Goal: Use online tool/utility: Use online tool/utility

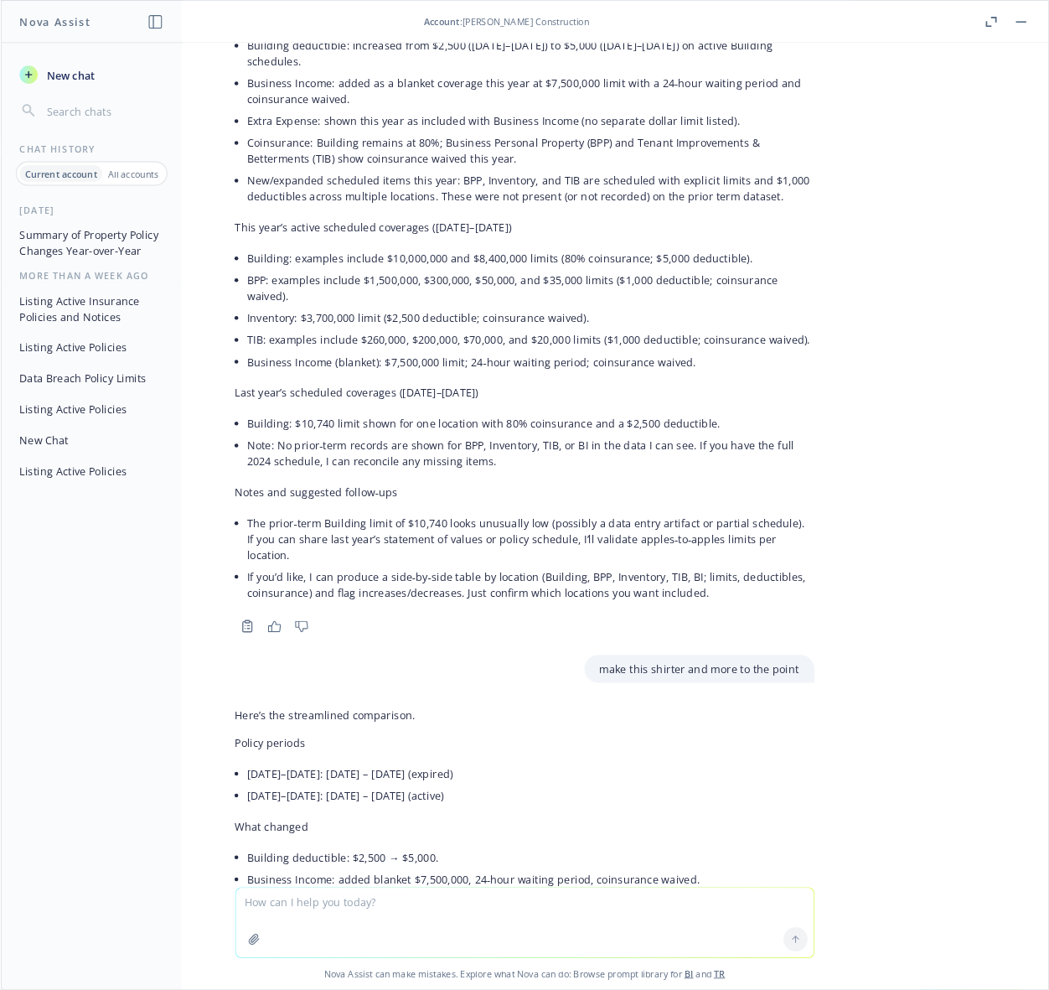
scroll to position [235, 0]
